Goal: Information Seeking & Learning: Learn about a topic

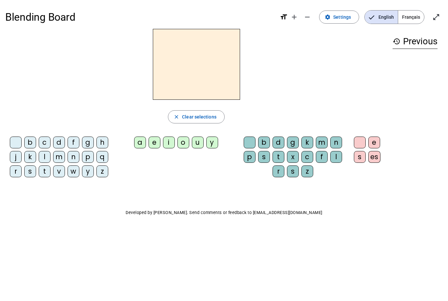
click at [31, 141] on div "b" at bounding box center [30, 142] width 12 height 12
click at [183, 140] on div "o" at bounding box center [183, 142] width 12 height 12
click at [336, 156] on div "l" at bounding box center [336, 157] width 12 height 12
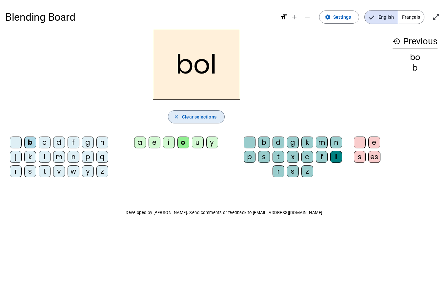
click at [208, 113] on span "Clear selections" at bounding box center [199, 117] width 34 height 8
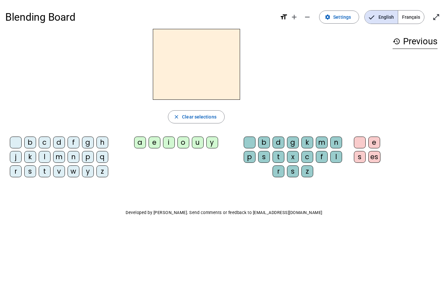
click at [47, 154] on div "l" at bounding box center [45, 157] width 12 height 12
click at [16, 143] on div at bounding box center [16, 142] width 12 height 12
click at [47, 152] on div "l" at bounding box center [45, 157] width 12 height 12
click at [140, 140] on div "a" at bounding box center [140, 142] width 12 height 12
click at [61, 142] on div "d" at bounding box center [59, 142] width 12 height 12
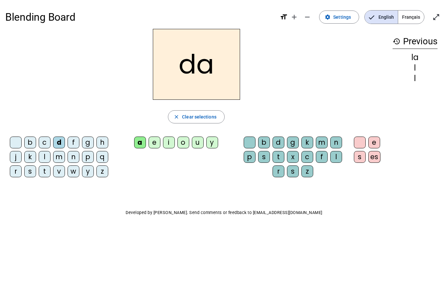
click at [215, 112] on span "button" at bounding box center [196, 117] width 56 height 16
click at [214, 117] on span "Clear selections" at bounding box center [199, 117] width 34 height 8
click at [214, 118] on span "Clear selections" at bounding box center [199, 117] width 34 height 8
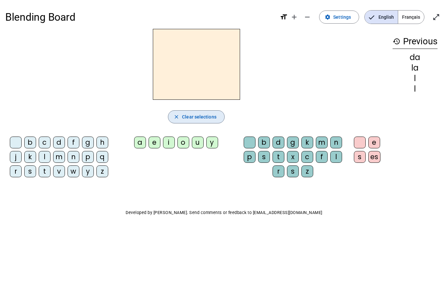
click at [212, 120] on span "Clear selections" at bounding box center [199, 117] width 34 height 8
click at [399, 45] on mat-icon "history" at bounding box center [396, 41] width 8 height 8
click at [398, 42] on mat-icon "history" at bounding box center [396, 41] width 8 height 8
click at [399, 44] on mat-icon "history" at bounding box center [396, 41] width 8 height 8
click at [345, 16] on span "Settings" at bounding box center [342, 17] width 18 height 8
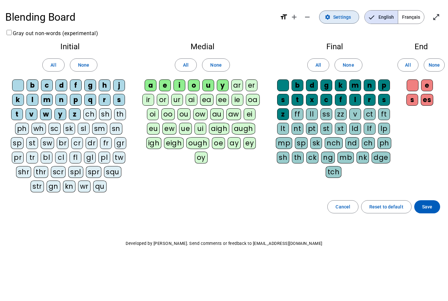
click at [344, 16] on span "Settings" at bounding box center [342, 17] width 18 height 8
click at [350, 205] on span "Cancel" at bounding box center [342, 207] width 15 height 8
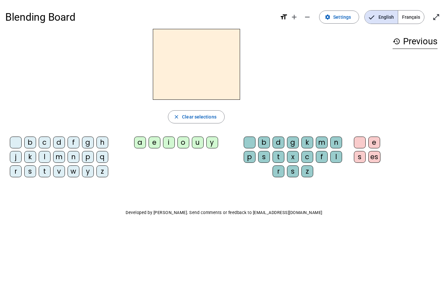
click at [46, 157] on div "l" at bounding box center [45, 157] width 12 height 12
click at [141, 138] on div "a" at bounding box center [140, 142] width 12 height 12
click at [45, 140] on div "c" at bounding box center [45, 142] width 12 height 12
click at [202, 112] on span "button" at bounding box center [196, 117] width 56 height 16
click at [412, 16] on span "Français" at bounding box center [411, 16] width 26 height 13
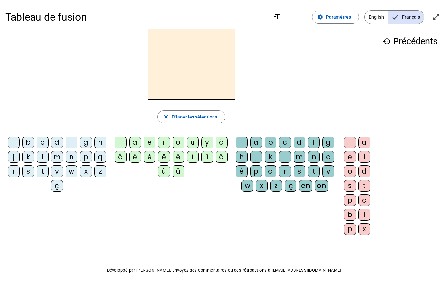
click at [49, 156] on div "l" at bounding box center [43, 157] width 12 height 12
click at [134, 140] on div "a" at bounding box center [135, 142] width 12 height 12
click at [49, 141] on div "c" at bounding box center [43, 142] width 12 height 12
click at [170, 113] on span "button" at bounding box center [191, 117] width 67 height 16
click at [363, 210] on div "l" at bounding box center [364, 215] width 12 height 12
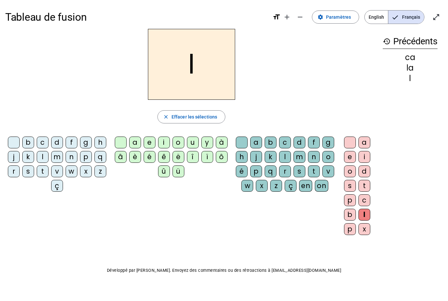
click at [136, 140] on div "a" at bounding box center [135, 142] width 12 height 12
click at [291, 141] on div "c" at bounding box center [285, 142] width 12 height 12
click at [386, 42] on mat-icon "history" at bounding box center [387, 41] width 8 height 8
click at [211, 115] on span "Effacer les sélections" at bounding box center [194, 117] width 46 height 8
click at [342, 17] on span "Paramètres" at bounding box center [338, 17] width 25 height 8
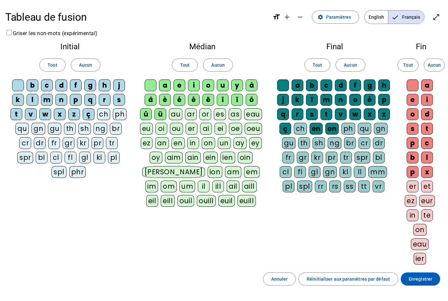
click at [284, 278] on span "Annuler" at bounding box center [279, 279] width 17 height 8
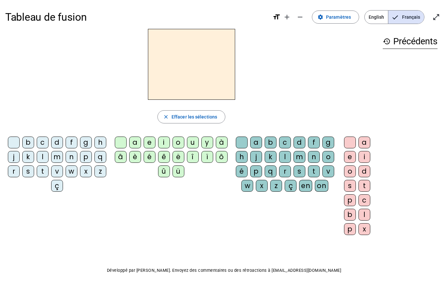
click at [49, 154] on div "l" at bounding box center [43, 157] width 12 height 12
click at [137, 140] on div "a" at bounding box center [135, 142] width 12 height 12
click at [291, 140] on div "c" at bounding box center [285, 142] width 12 height 12
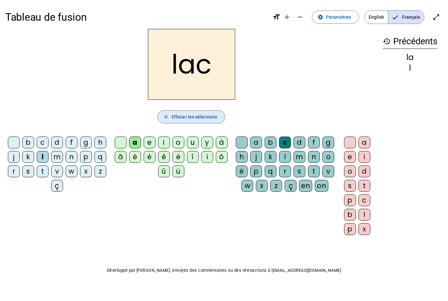
click at [207, 113] on span "Effacer les sélections" at bounding box center [194, 117] width 46 height 8
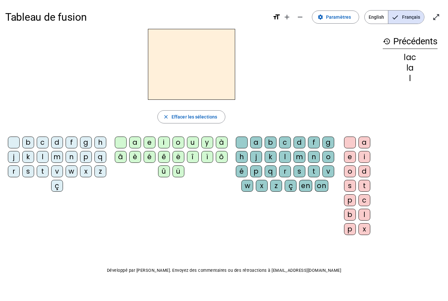
click at [49, 170] on div "t" at bounding box center [43, 171] width 12 height 12
click at [135, 140] on div "a" at bounding box center [135, 142] width 12 height 12
click at [290, 143] on div "c" at bounding box center [285, 142] width 12 height 12
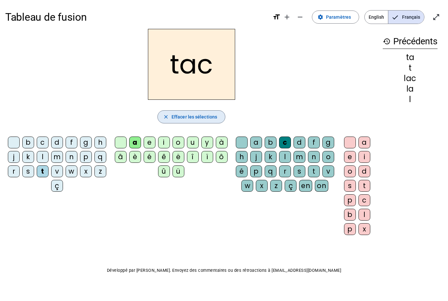
click at [207, 117] on span "Effacer les sélections" at bounding box center [194, 117] width 46 height 8
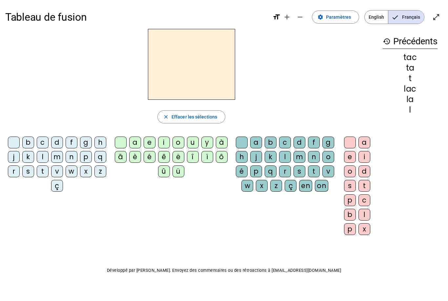
click at [49, 170] on div "t" at bounding box center [43, 171] width 12 height 12
click at [134, 139] on div "a" at bounding box center [135, 142] width 12 height 12
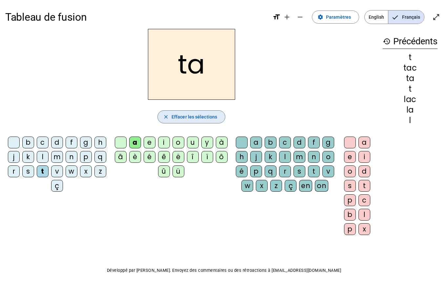
click at [195, 116] on span "Effacer les sélections" at bounding box center [194, 117] width 46 height 8
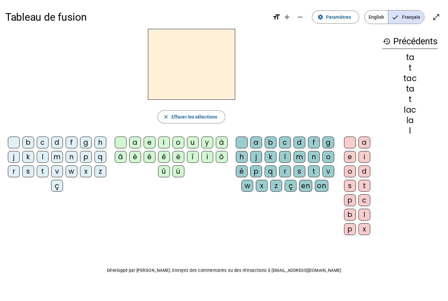
click at [49, 156] on div "l" at bounding box center [43, 157] width 12 height 12
click at [135, 143] on div "a" at bounding box center [135, 142] width 12 height 12
click at [199, 117] on span "Effacer les sélections" at bounding box center [194, 117] width 46 height 8
click at [49, 155] on div "l" at bounding box center [43, 157] width 12 height 12
click at [134, 140] on div "a" at bounding box center [135, 142] width 12 height 12
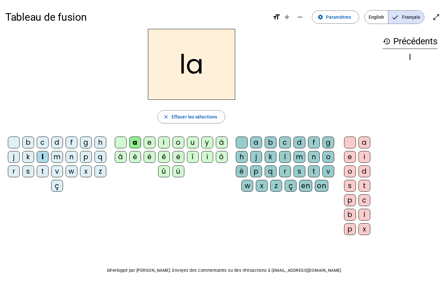
click at [291, 140] on div "c" at bounding box center [285, 142] width 12 height 12
click at [49, 169] on div "t" at bounding box center [43, 171] width 12 height 12
click at [291, 141] on div "c" at bounding box center [285, 142] width 12 height 12
click at [364, 199] on div "c" at bounding box center [364, 200] width 12 height 12
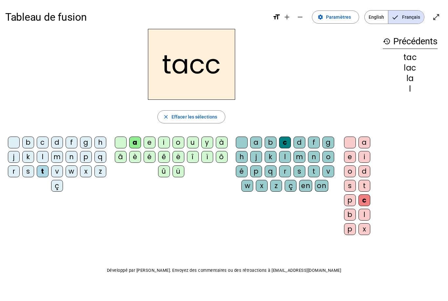
click at [211, 115] on span "Effacer les sélections" at bounding box center [194, 117] width 46 height 8
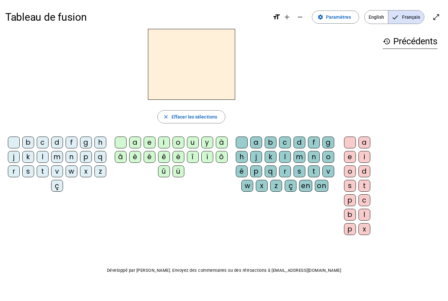
click at [49, 154] on div "l" at bounding box center [43, 157] width 12 height 12
click at [135, 140] on div "a" at bounding box center [135, 142] width 12 height 12
click at [291, 140] on div "c" at bounding box center [285, 142] width 12 height 12
click at [49, 168] on div "t" at bounding box center [43, 171] width 12 height 12
click at [363, 199] on div "c" at bounding box center [364, 200] width 12 height 12
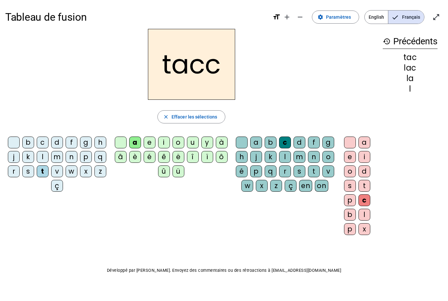
click at [210, 115] on span "Effacer les sélections" at bounding box center [194, 117] width 46 height 8
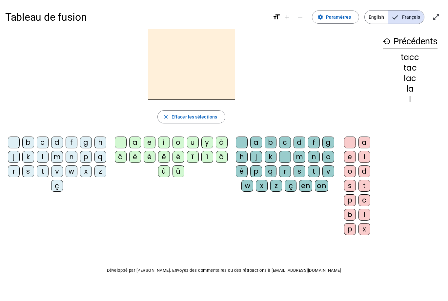
click at [49, 168] on div "t" at bounding box center [43, 171] width 12 height 12
click at [134, 141] on div "a" at bounding box center [135, 142] width 12 height 12
click at [290, 140] on div "c" at bounding box center [285, 142] width 12 height 12
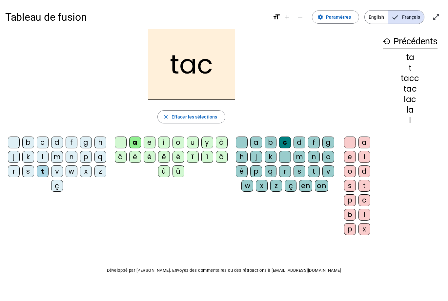
click at [291, 141] on div "c" at bounding box center [285, 142] width 12 height 12
click at [247, 142] on div at bounding box center [242, 142] width 12 height 12
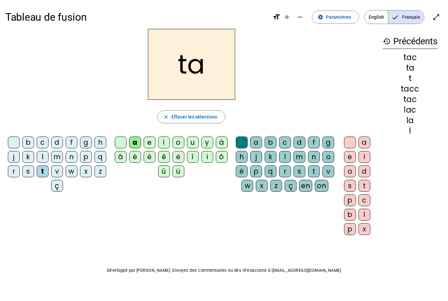
click at [150, 141] on div "e" at bounding box center [150, 142] width 12 height 12
click at [193, 140] on div "u" at bounding box center [193, 142] width 12 height 12
click at [63, 140] on div "d" at bounding box center [57, 142] width 12 height 12
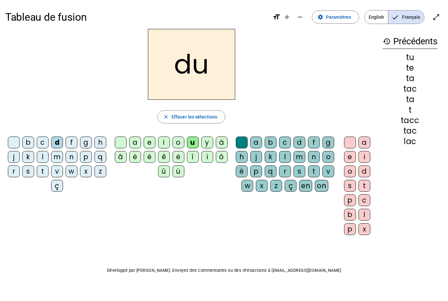
click at [291, 140] on div "c" at bounding box center [285, 142] width 12 height 12
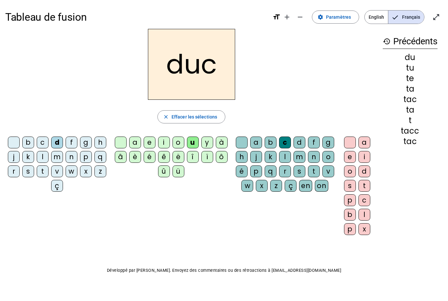
click at [248, 140] on div at bounding box center [242, 142] width 12 height 12
